Goal: Find specific page/section: Find specific page/section

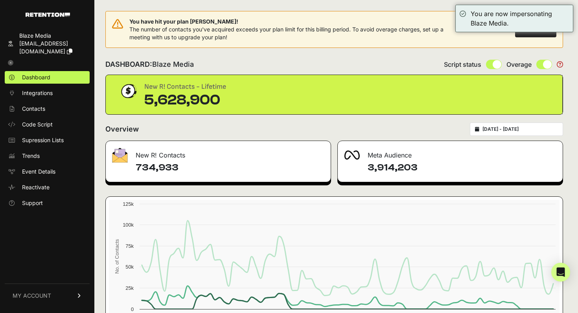
click at [509, 131] on input "2025-04-01 - 2025-06-30" at bounding box center [521, 129] width 76 height 6
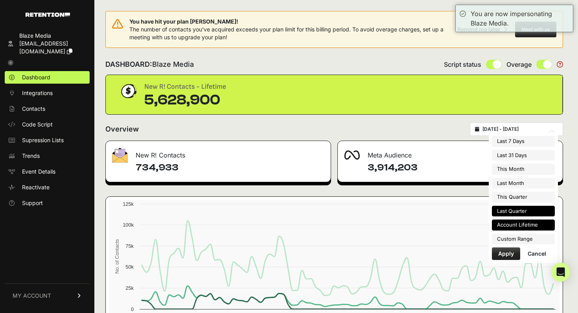
click at [527, 226] on li "Account Lifetime" at bounding box center [523, 225] width 63 height 11
type input "[DATE] - [DATE]"
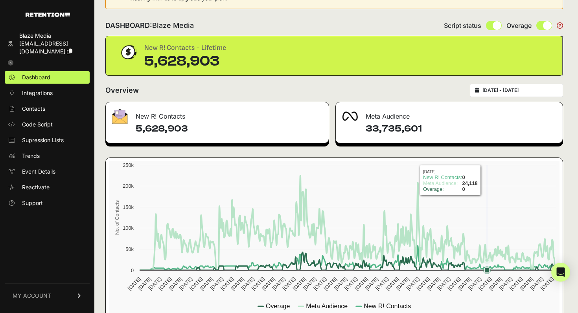
scroll to position [59, 0]
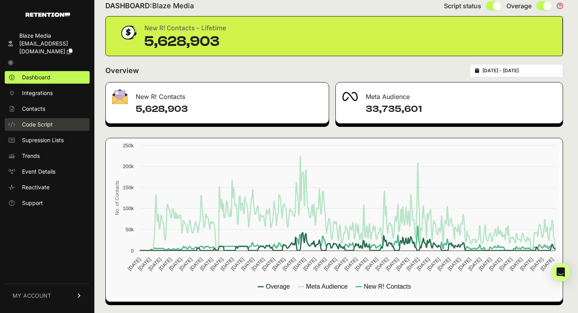
click at [35, 123] on span "Code Script" at bounding box center [37, 125] width 31 height 8
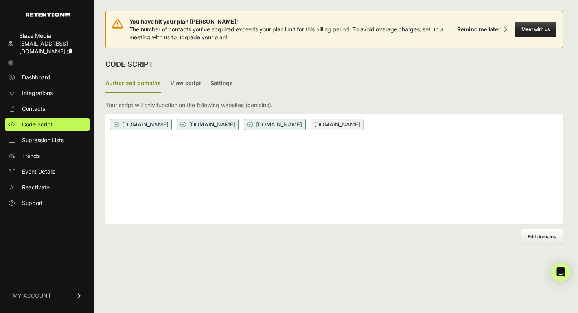
click at [9, 63] on icon at bounding box center [11, 63] width 6 height 6
click at [11, 64] on icon at bounding box center [11, 63] width 6 height 6
